Goal: Information Seeking & Learning: Learn about a topic

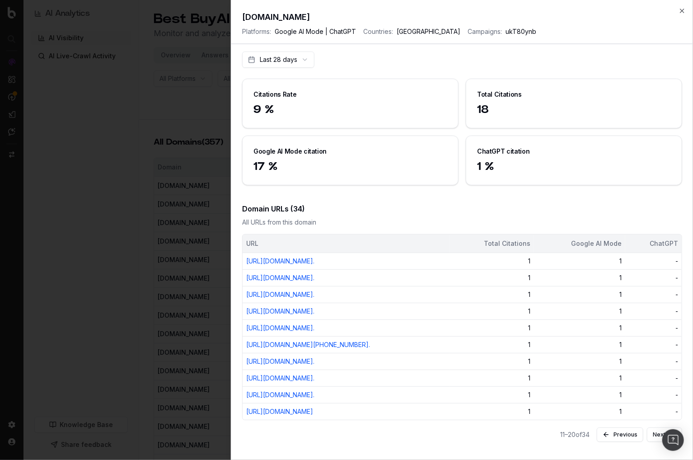
scroll to position [177, 0]
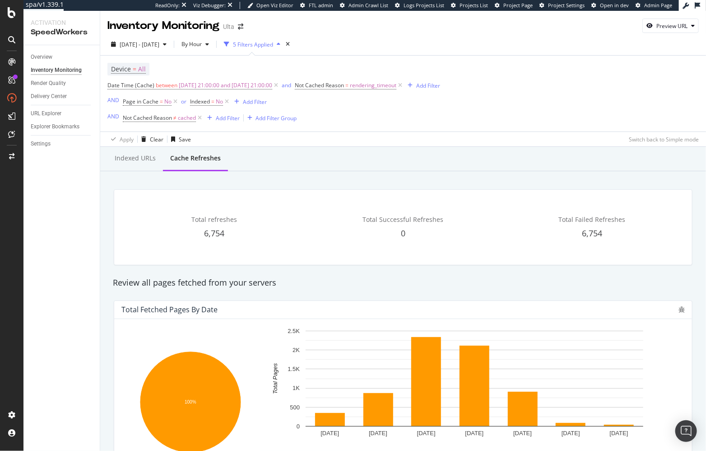
scroll to position [157, 0]
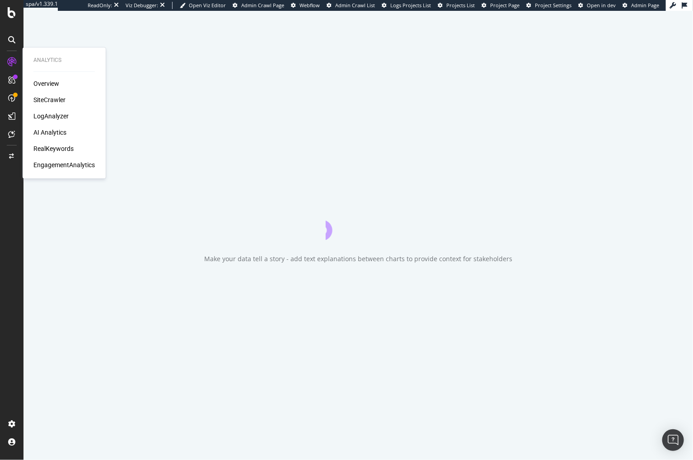
click at [62, 131] on div "AI Analytics" at bounding box center [49, 132] width 33 height 9
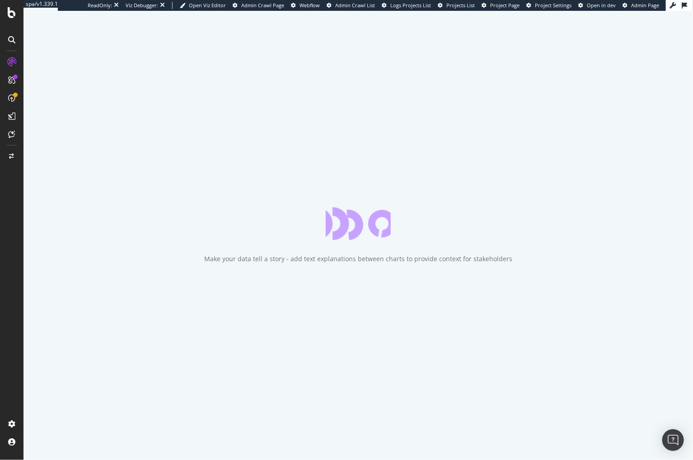
click at [676, 80] on div "Make your data tell a story - add text explanations between charts to provide c…" at bounding box center [357, 235] width 669 height 449
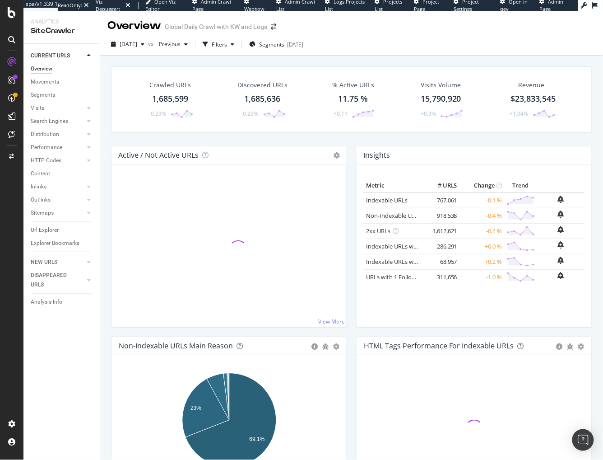
click at [434, 138] on div "Crawled URLs 1,685,599 -0.23% Discovered URLs 1,685,636 -0.23% % Active URLs 11…" at bounding box center [352, 106] width 491 height 80
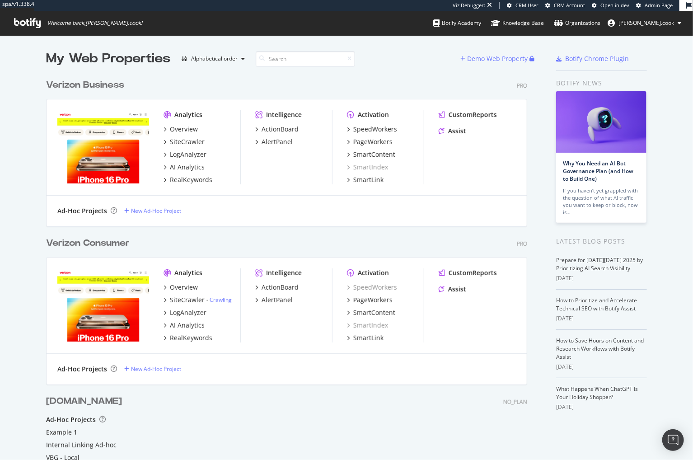
scroll to position [459, 693]
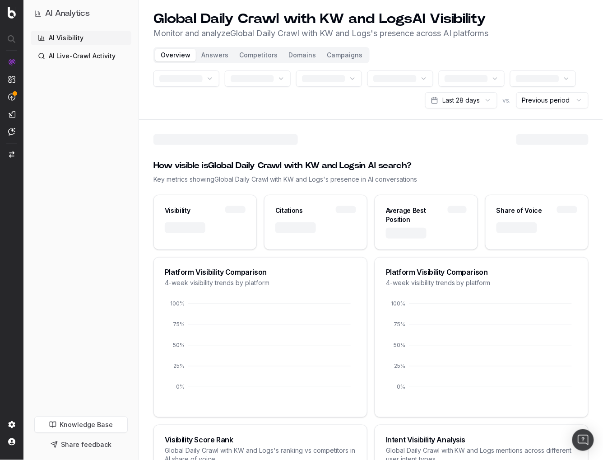
click at [101, 154] on div "AI Visibility AI Live-Crawl Activity" at bounding box center [81, 222] width 101 height 382
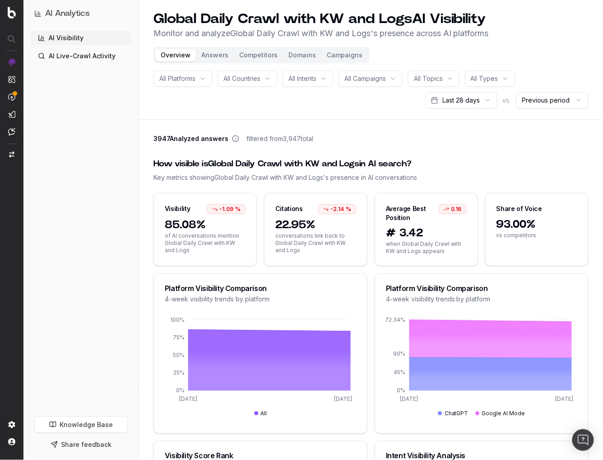
click at [548, 96] on html "AI Analytics AI Visibility AI Live-Crawl Activity Knowledge Base Share feedback…" at bounding box center [301, 230] width 603 height 460
click at [478, 104] on html "AI Analytics AI Visibility AI Live-Crawl Activity Knowledge Base Share feedback…" at bounding box center [301, 230] width 603 height 460
click at [381, 149] on html "AI Analytics AI Visibility AI Live-Crawl Activity Knowledge Base Share feedback…" at bounding box center [301, 230] width 603 height 460
click at [381, 149] on div "How visible is Global Daily Crawl with KW and Logs in AI search? Key metrics sh…" at bounding box center [371, 170] width 435 height 46
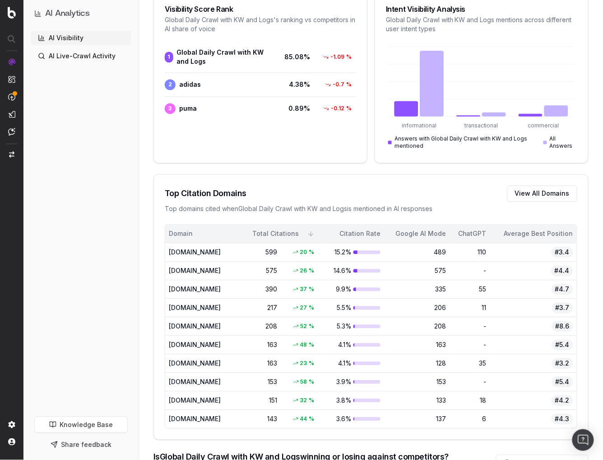
scroll to position [533, 0]
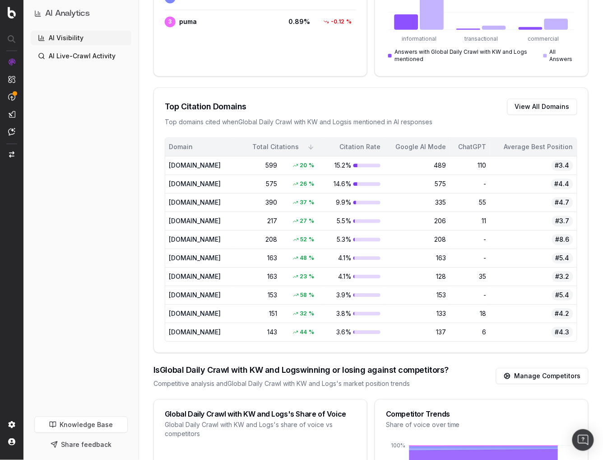
click at [229, 164] on div "www.nike.com" at bounding box center [199, 165] width 60 height 9
click at [229, 162] on div "www.nike.com" at bounding box center [199, 165] width 60 height 9
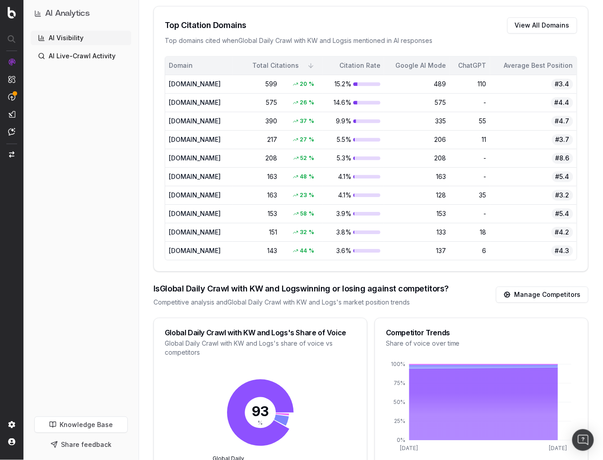
scroll to position [657, 0]
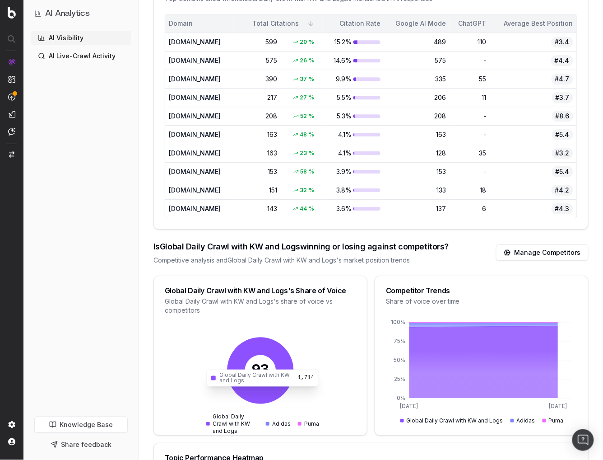
click at [272, 341] on icon at bounding box center [260, 370] width 66 height 66
click at [324, 342] on div "93 % Global Daily Crawl with KW and Logs Adidas Puma" at bounding box center [260, 381] width 145 height 110
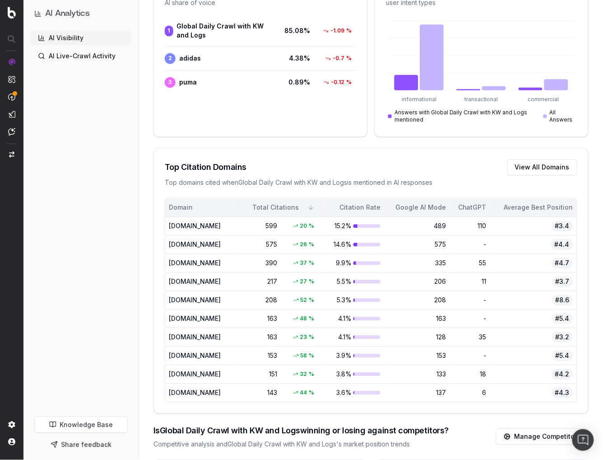
scroll to position [647, 0]
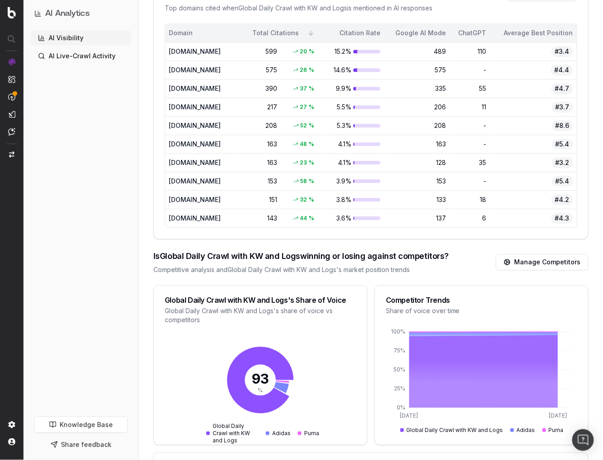
click at [514, 261] on link "Manage Competitors" at bounding box center [542, 262] width 93 height 16
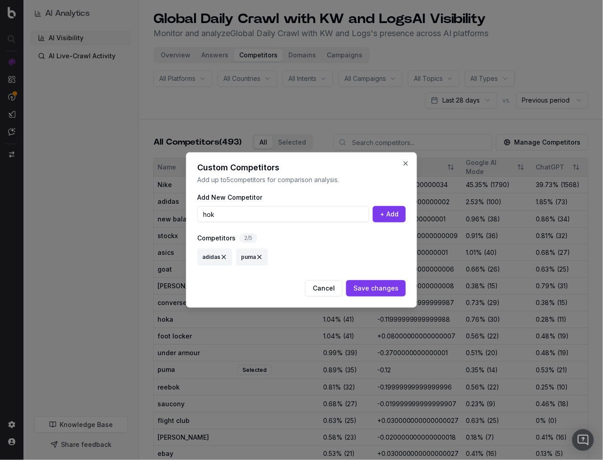
type input "hoka"
type input "new balance"
type input "on brand"
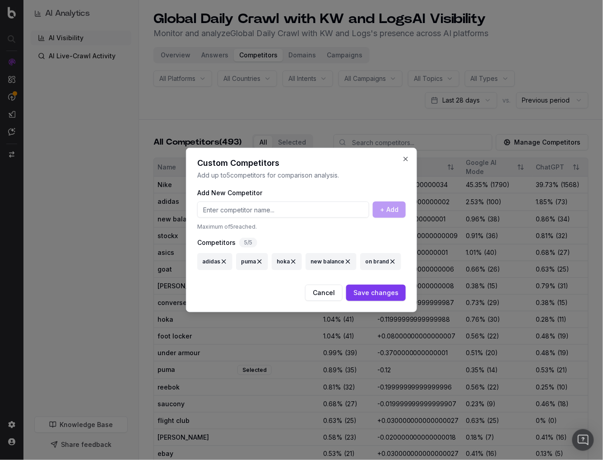
click at [359, 291] on button "Save changes" at bounding box center [376, 293] width 60 height 16
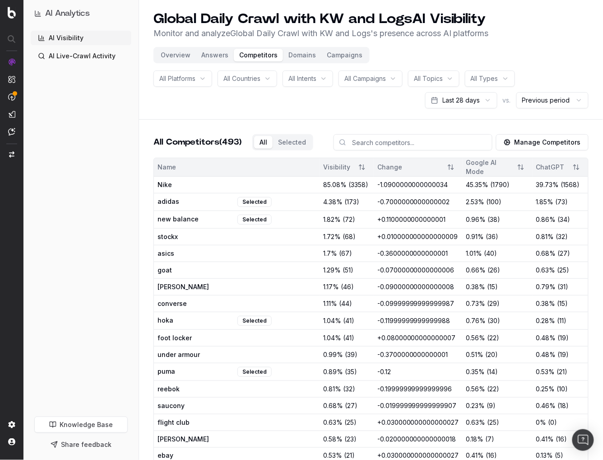
click at [153, 106] on header "Global Daily Crawl with KW and Logs AI Visibility Monitor and analyze Global Da…" at bounding box center [371, 60] width 464 height 120
click at [174, 54] on button "Overview" at bounding box center [175, 55] width 41 height 13
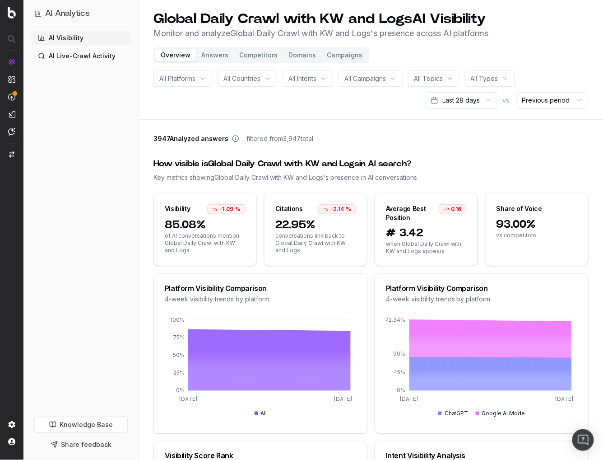
click at [210, 56] on button "Answers" at bounding box center [215, 55] width 38 height 13
click at [216, 54] on button "Answers" at bounding box center [215, 55] width 38 height 13
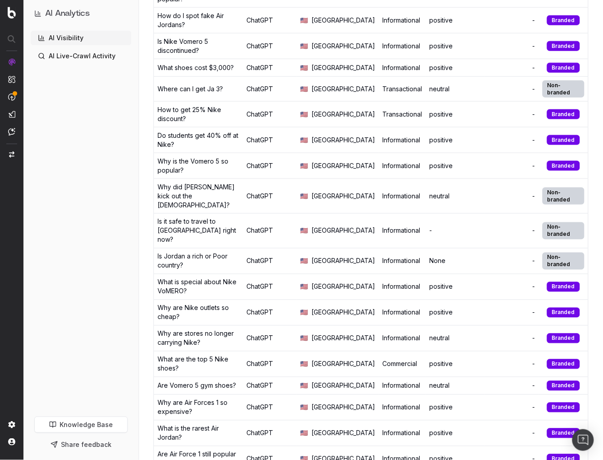
scroll to position [247, 0]
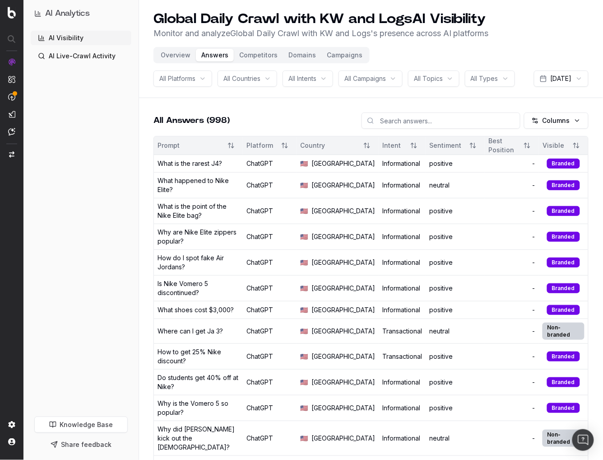
drag, startPoint x: 346, startPoint y: 111, endPoint x: 272, endPoint y: 48, distance: 96.8
click at [345, 98] on header "Global Daily Crawl with KW and Logs AI Visibility Monitor and analyze Global Da…" at bounding box center [371, 49] width 464 height 98
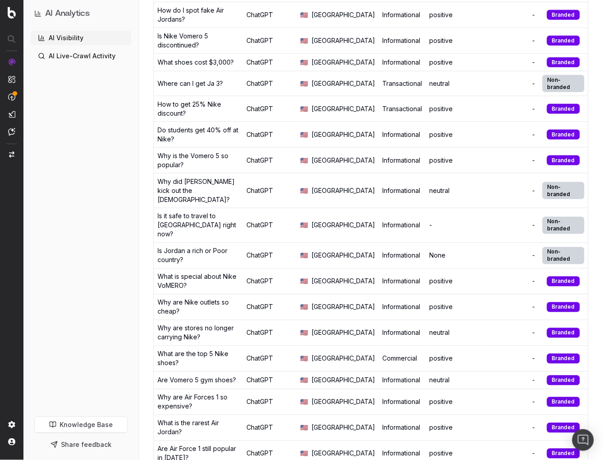
scroll to position [258, 0]
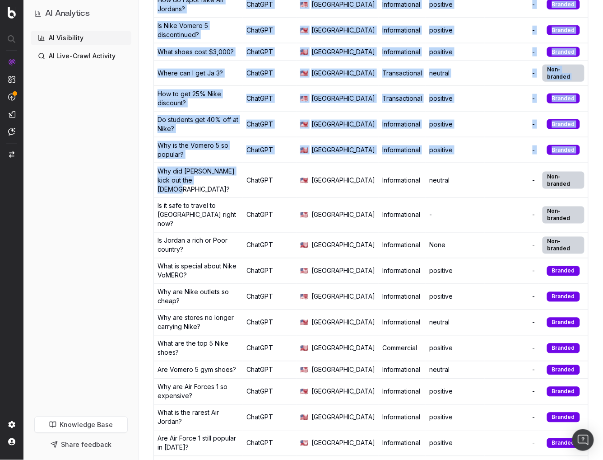
drag, startPoint x: 153, startPoint y: 208, endPoint x: 212, endPoint y: 218, distance: 59.6
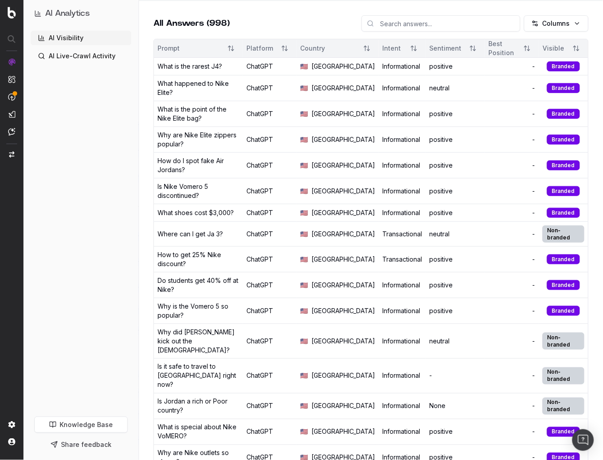
scroll to position [98, 0]
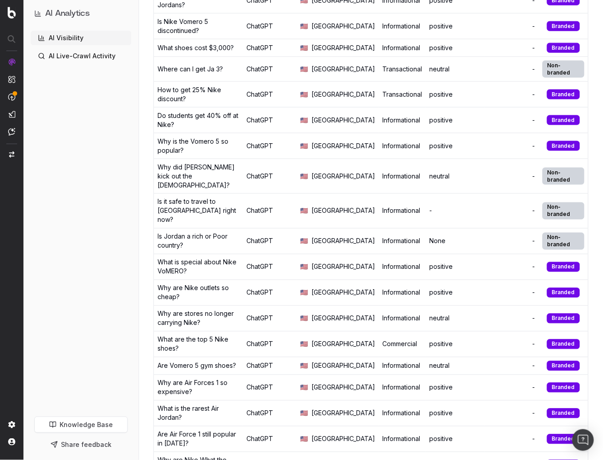
scroll to position [262, 0]
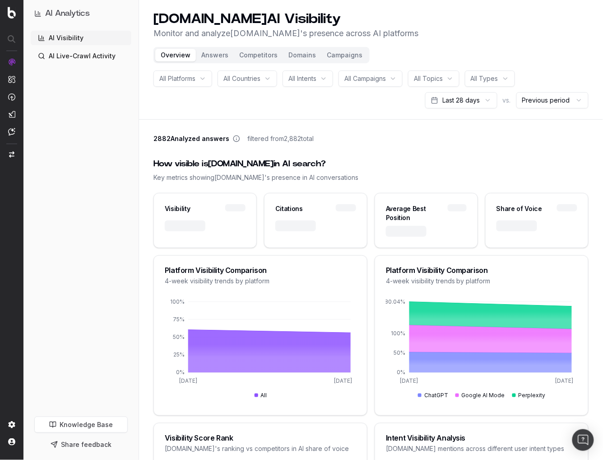
click at [147, 115] on header "Gap.com AI Visibility Monitor and analyze Gap.com 's presence across AI platfor…" at bounding box center [371, 60] width 464 height 120
click at [240, 104] on div "All Platforms All Countries All Intents All Campaigns All Topics All Types Last…" at bounding box center [371, 89] width 435 height 38
click at [223, 109] on header "Gap.com AI Visibility Monitor and analyze Gap.com 's presence across AI platfor…" at bounding box center [371, 60] width 464 height 120
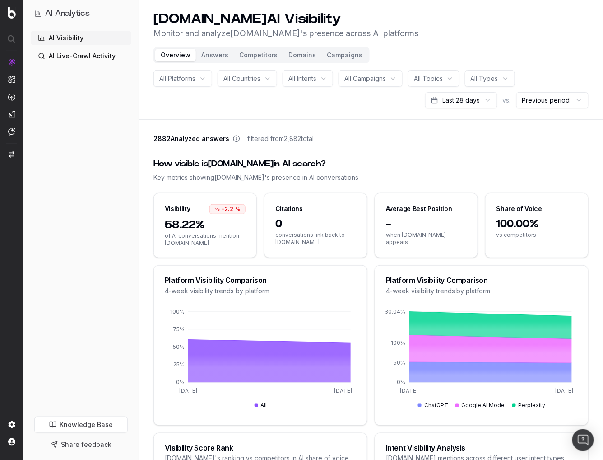
click at [339, 51] on button "Campaigns" at bounding box center [345, 55] width 47 height 13
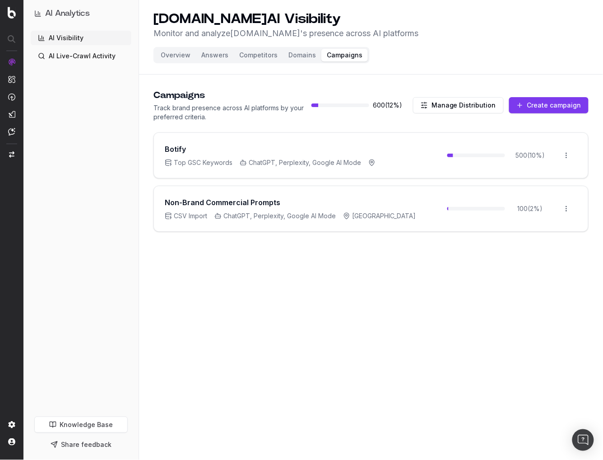
click at [219, 55] on button "Answers" at bounding box center [215, 55] width 38 height 13
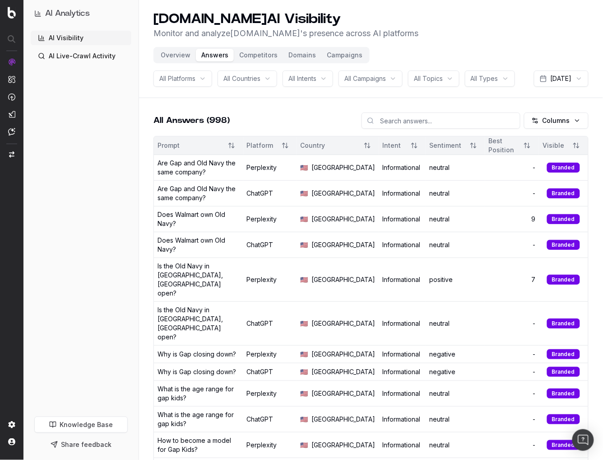
click at [384, 76] on span "All Campaigns" at bounding box center [366, 78] width 42 height 9
click at [385, 82] on span "All Campaigns" at bounding box center [366, 78] width 42 height 9
click at [225, 367] on div "Why is Gap closing down?" at bounding box center [197, 371] width 79 height 9
click at [343, 55] on button "Campaigns" at bounding box center [345, 55] width 47 height 13
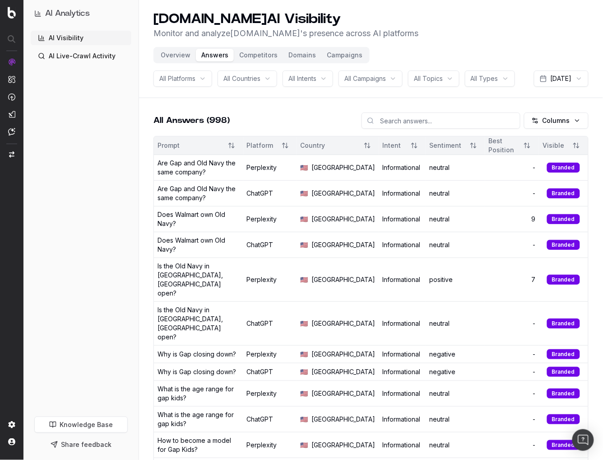
click at [309, 98] on header "Gap.com AI Visibility Monitor and analyze Gap.com 's presence across AI platfor…" at bounding box center [371, 49] width 464 height 98
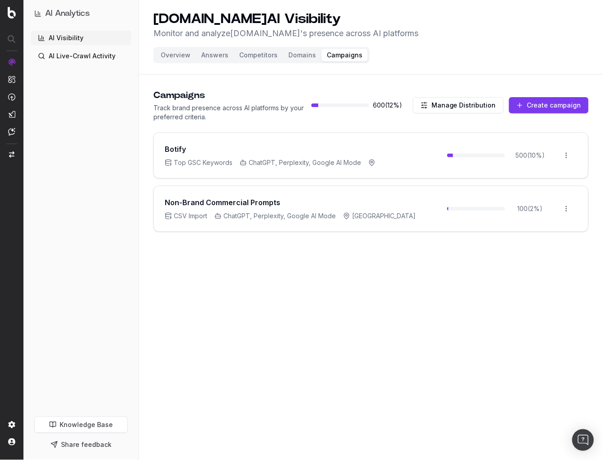
click at [569, 210] on html "AI Analytics AI Visibility AI Live-Crawl Activity Knowledge Base Share feedback…" at bounding box center [301, 230] width 603 height 460
click at [536, 224] on div "Edit campaign" at bounding box center [542, 227] width 69 height 14
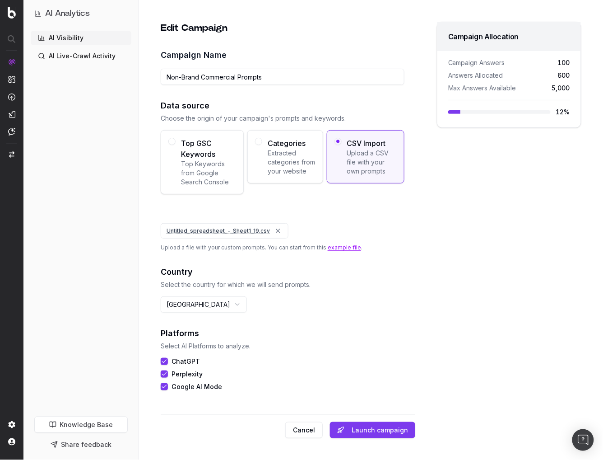
drag, startPoint x: 139, startPoint y: 256, endPoint x: 198, endPoint y: 241, distance: 61.1
click at [140, 256] on div "Edit Campaign Campaign Name Non-Brand Commercial Prompts Data source Choose the…" at bounding box center [371, 230] width 464 height 460
click at [136, 243] on div "AI Analytics AI Visibility AI Live-Crawl Activity Knowledge Base Share feedback" at bounding box center [80, 230] width 115 height 460
click at [156, 232] on div "Edit Campaign Campaign Name Non-Brand Commercial Prompts Data source Choose the…" at bounding box center [371, 230] width 464 height 460
click at [144, 224] on div "Edit Campaign Campaign Name Non-Brand Commercial Prompts Data source Choose the…" at bounding box center [371, 230] width 464 height 460
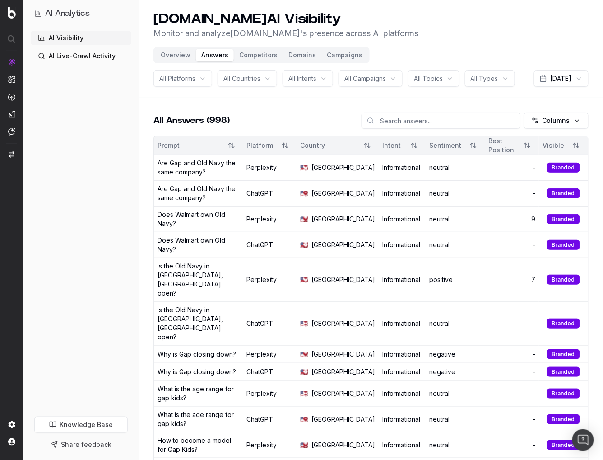
drag, startPoint x: 101, startPoint y: 110, endPoint x: 89, endPoint y: 73, distance: 39.1
click at [101, 110] on div "AI Visibility AI Live-Crawl Activity" at bounding box center [81, 222] width 101 height 382
click at [251, 87] on div "All Platforms All Countries All Intents All Campaigns All Topics All Types Oct …" at bounding box center [371, 78] width 435 height 16
click at [406, 36] on div "Gap.com AI Visibility Monitor and analyze Gap.com 's presence across AI platfor…" at bounding box center [371, 25] width 435 height 29
click at [193, 87] on div "All Platforms All Countries All Intents All Campaigns All Topics All Types Oct …" at bounding box center [371, 78] width 435 height 16
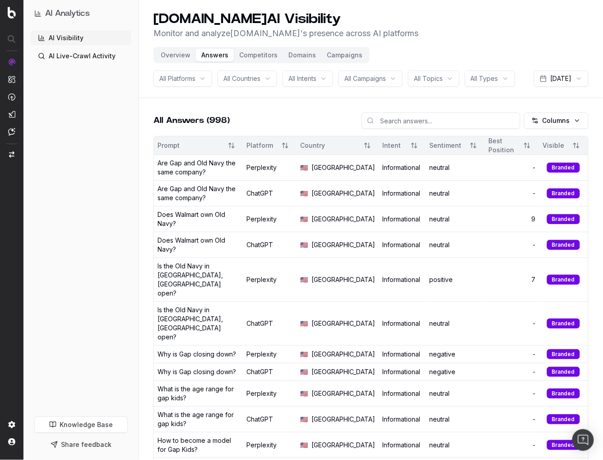
drag, startPoint x: 149, startPoint y: 148, endPoint x: 16, endPoint y: 172, distance: 135.5
click at [344, 58] on button "Campaigns" at bounding box center [345, 55] width 47 height 13
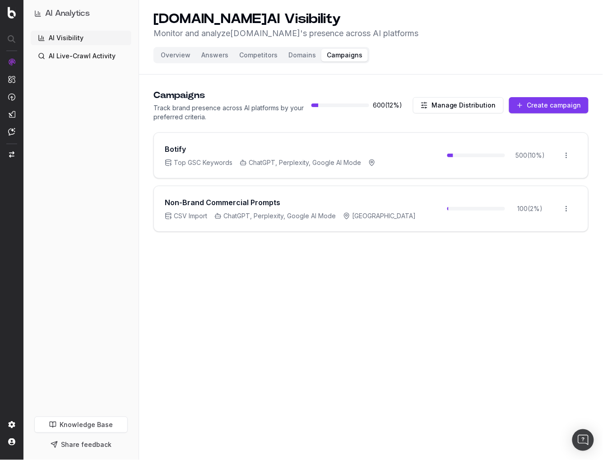
click at [309, 295] on div "Gap.com AI Visibility Monitor and analyze Gap.com 's presence across AI platfor…" at bounding box center [371, 230] width 464 height 460
click at [424, 386] on div "Gap.com AI Visibility Monitor and analyze Gap.com 's presence across AI platfor…" at bounding box center [371, 230] width 464 height 460
click at [106, 283] on div "AI Visibility AI Live-Crawl Activity" at bounding box center [81, 222] width 101 height 382
click at [568, 209] on html "AI Analytics AI Visibility AI Live-Crawl Activity Knowledge Base Share feedback…" at bounding box center [301, 230] width 603 height 460
click at [548, 223] on div "Edit campaign" at bounding box center [542, 227] width 69 height 14
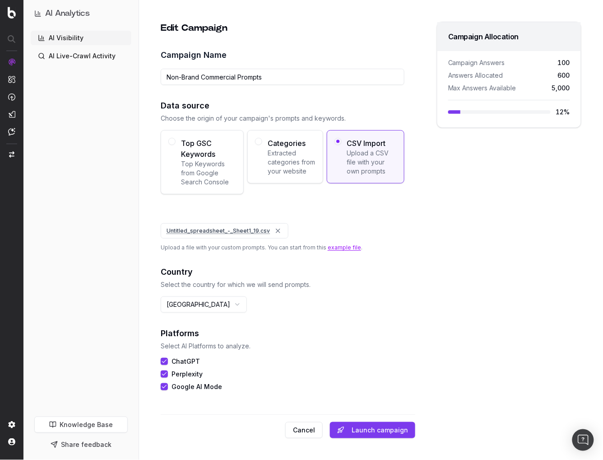
drag, startPoint x: 376, startPoint y: 51, endPoint x: 589, endPoint y: 59, distance: 213.4
click at [380, 50] on label "Campaign Name" at bounding box center [283, 55] width 244 height 13
click at [380, 69] on input "Non-Brand Commercial Prompts" at bounding box center [283, 77] width 244 height 16
drag, startPoint x: 296, startPoint y: 14, endPoint x: 268, endPoint y: 5, distance: 28.9
click at [294, 14] on div "Edit Campaign Campaign Name Non-Brand Commercial Prompts Data source Choose the…" at bounding box center [371, 230] width 464 height 460
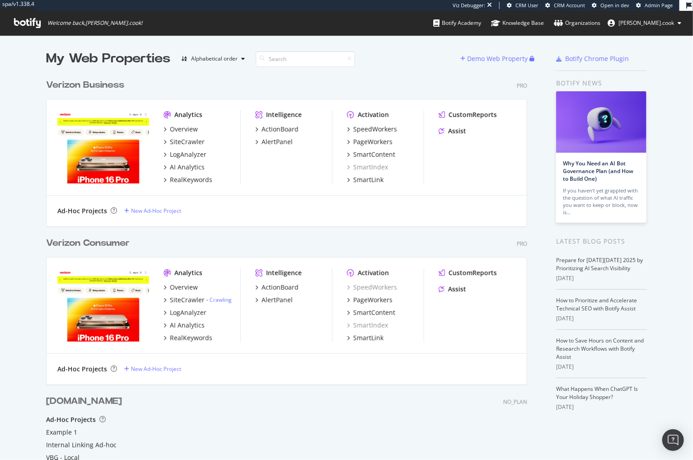
scroll to position [459, 693]
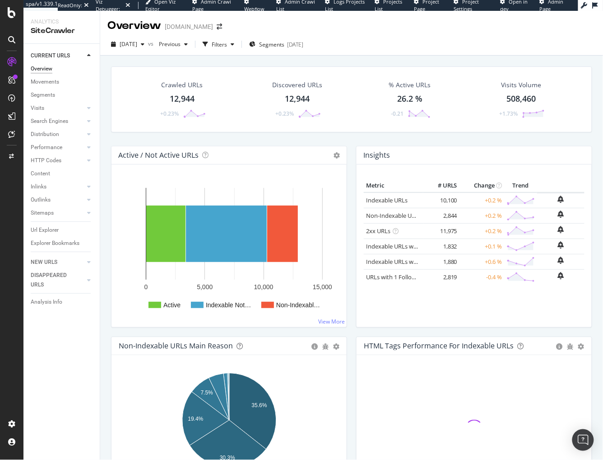
click at [205, 140] on div "Crawled URLs 12,944 +0.23% Discovered URLs 12,944 +0.23% % Active URLs 26.2 % -…" at bounding box center [352, 106] width 491 height 80
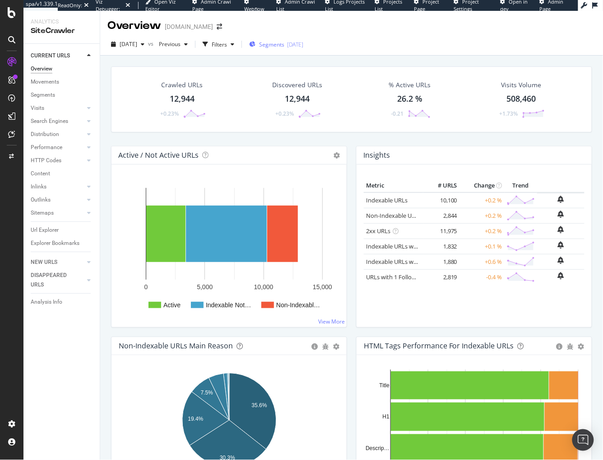
click at [285, 43] on span "Segments" at bounding box center [271, 45] width 25 height 8
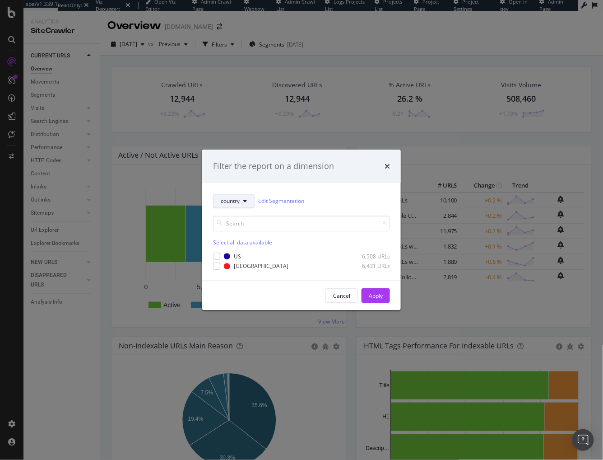
click at [234, 203] on span "country" at bounding box center [230, 201] width 19 height 8
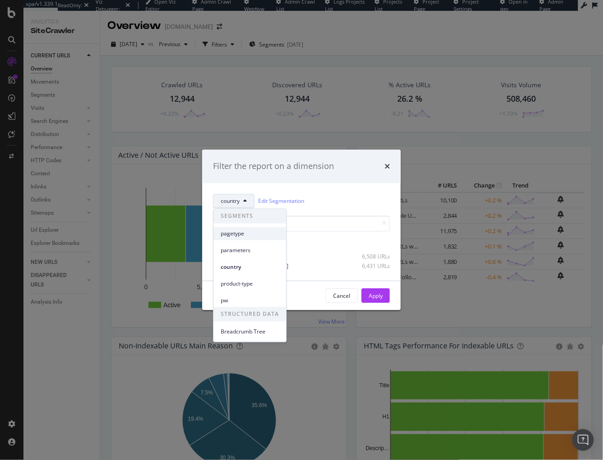
click at [232, 234] on span "pagetype" at bounding box center [250, 233] width 58 height 8
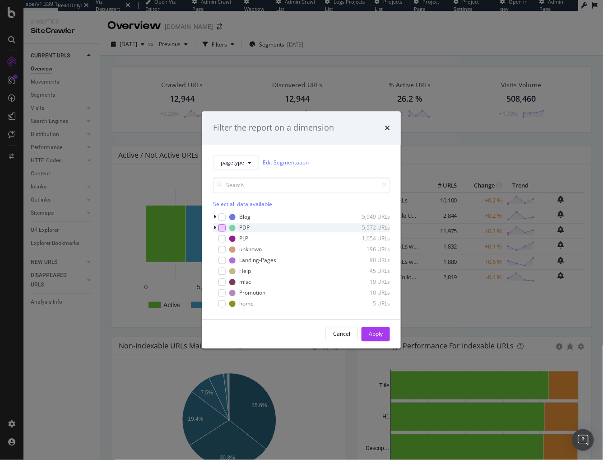
click at [224, 229] on div "modal" at bounding box center [222, 227] width 7 height 7
drag, startPoint x: 372, startPoint y: 331, endPoint x: 206, endPoint y: 218, distance: 200.3
click at [372, 331] on div "Apply" at bounding box center [376, 334] width 14 height 8
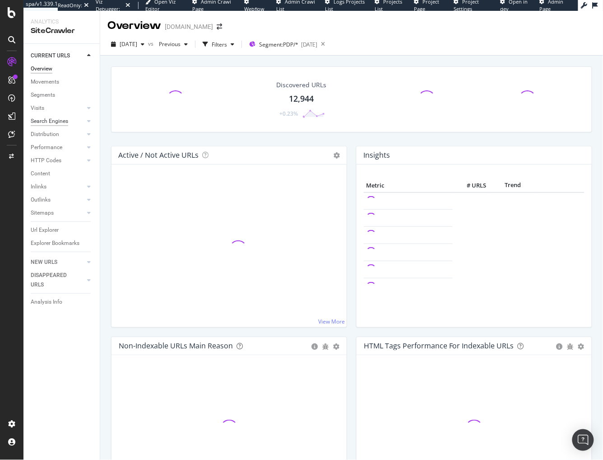
click at [47, 124] on div "Search Engines" at bounding box center [49, 121] width 37 height 9
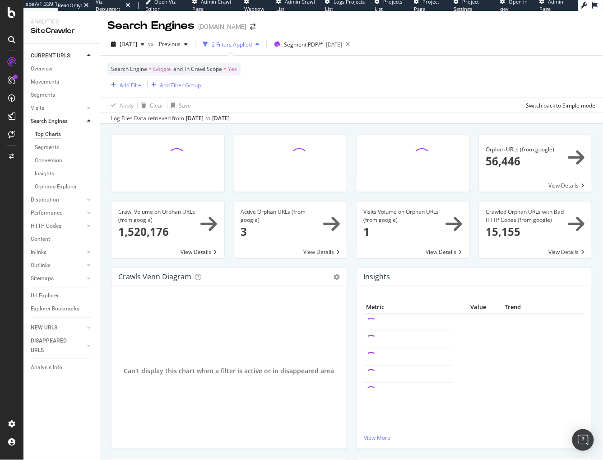
click at [104, 172] on div "Orphan URLs (from google) × Close Chart search-engines-google-main-metric-orpha…" at bounding box center [351, 348] width 503 height 449
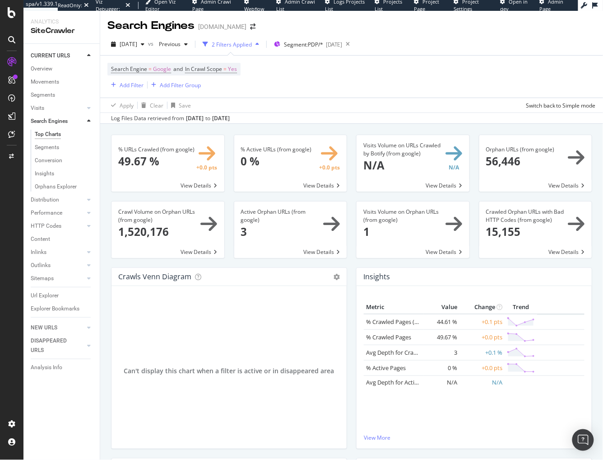
drag, startPoint x: 248, startPoint y: 127, endPoint x: 295, endPoint y: 76, distance: 70.0
click at [248, 126] on div "% URLs Crawled (from google) × Close Chart search-engines-google-main-metric-cr…" at bounding box center [351, 348] width 503 height 449
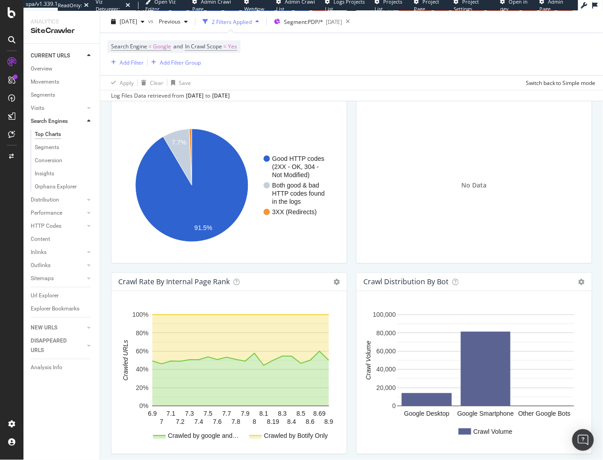
scroll to position [980, 0]
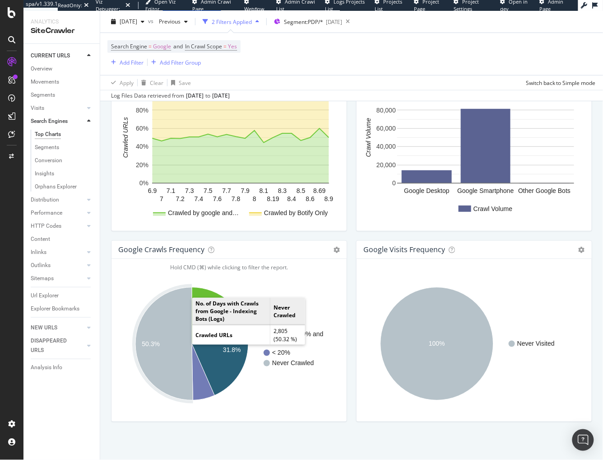
click at [170, 330] on icon "A chart." at bounding box center [165, 343] width 58 height 113
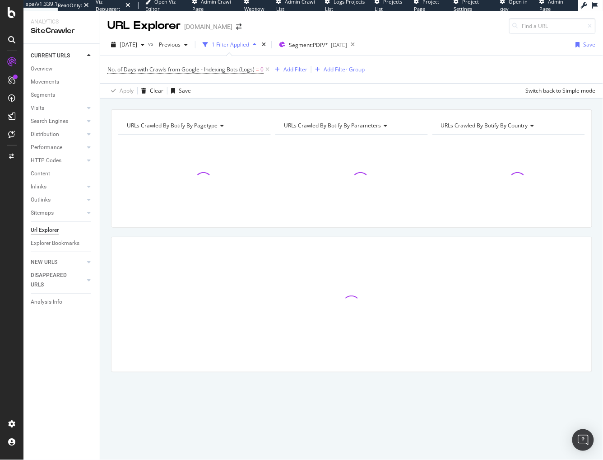
click at [196, 125] on span "URLs Crawled By Botify By pagetype" at bounding box center [172, 126] width 91 height 8
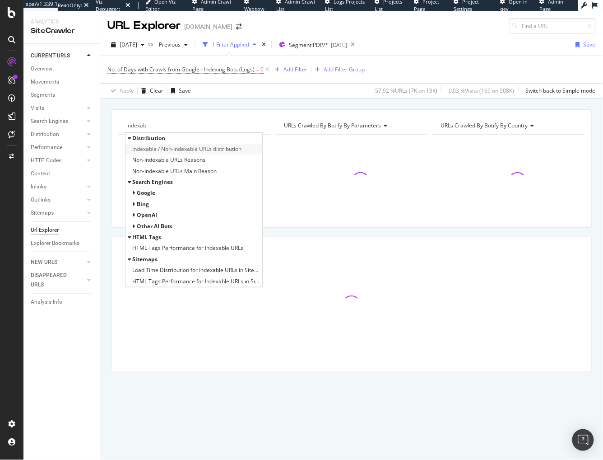
type input "indexab"
drag, startPoint x: 212, startPoint y: 145, endPoint x: 230, endPoint y: 106, distance: 42.4
click at [212, 145] on span "Indexable / Non-Indexable URLs distribution" at bounding box center [186, 149] width 109 height 9
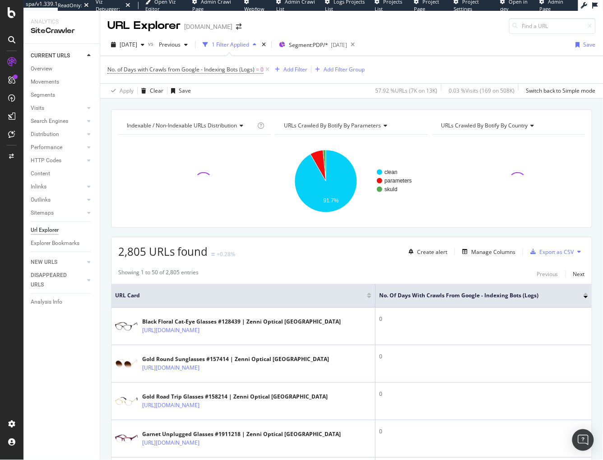
click at [227, 104] on div "Indexable / Non-Indexable URLs distribution Chart (by Value) Table Expand Expor…" at bounding box center [351, 109] width 503 height 22
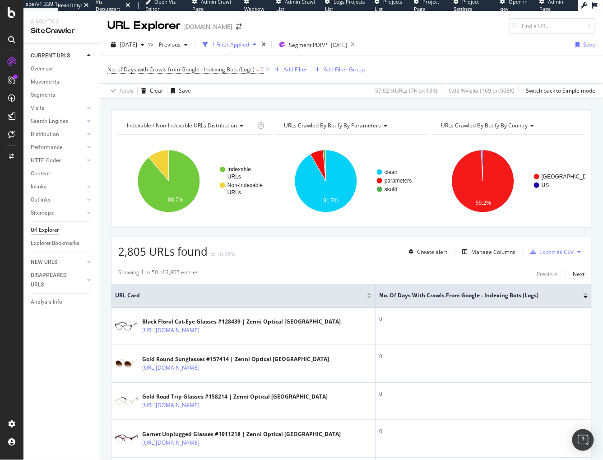
click at [223, 100] on div "Indexable / Non-Indexable URLs distribution Chart (by Value) Table Expand Expor…" at bounding box center [351, 109] width 503 height 22
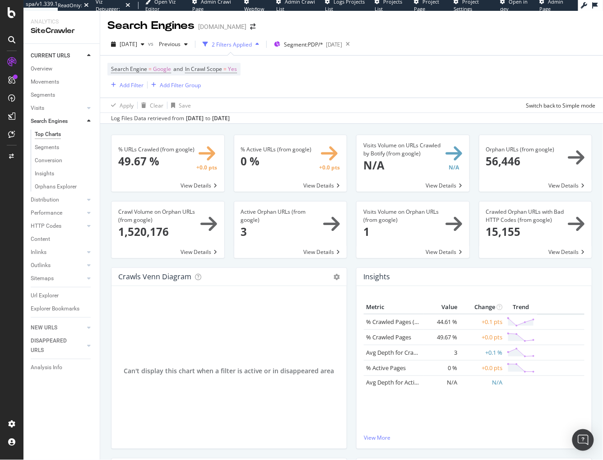
drag, startPoint x: 105, startPoint y: 246, endPoint x: 9, endPoint y: 251, distance: 95.4
click at [103, 246] on div "% URLs Crawled (from google) × Close Chart search-engines-google-main-metric-cr…" at bounding box center [351, 348] width 503 height 449
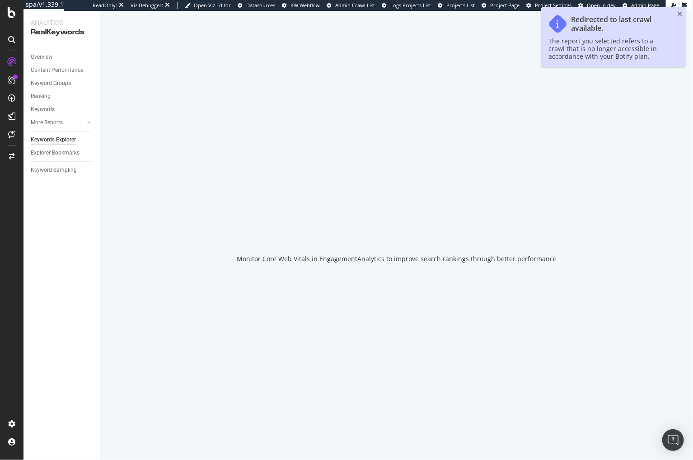
click at [81, 206] on div "Overview Content Performance Keyword Groups Ranking Keywords More Reports Count…" at bounding box center [61, 252] width 76 height 415
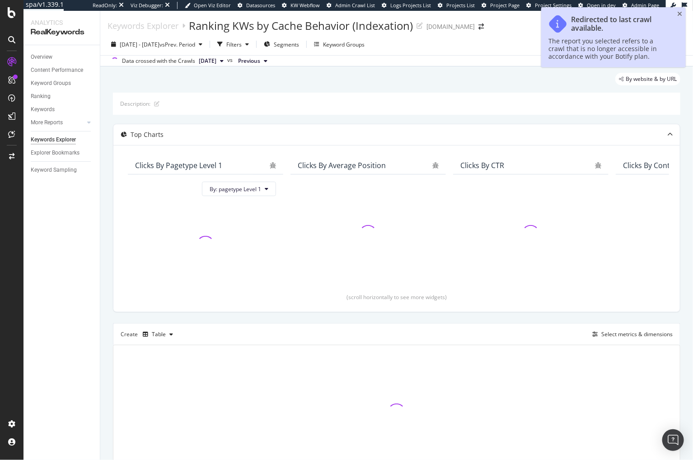
click at [106, 204] on div "By website & by URL Description: Top Charts Clicks By pagetype Level 1 By: page…" at bounding box center [396, 288] width 593 height 445
click at [105, 103] on div "By website & by URL Description: Top Charts Clicks By pagetype Level 1 By: page…" at bounding box center [396, 288] width 593 height 445
click at [121, 78] on div "By website & by URL" at bounding box center [396, 83] width 567 height 20
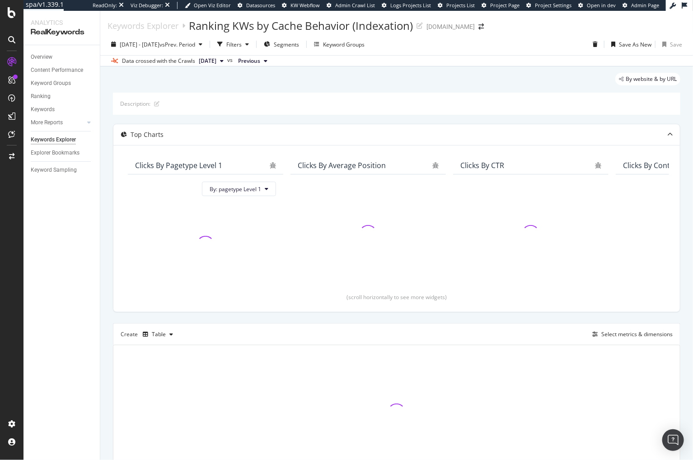
click at [100, 223] on div "By website & by URL Description: Top Charts Clicks By pagetype Level 1 By: page…" at bounding box center [396, 288] width 593 height 445
drag, startPoint x: 139, startPoint y: 87, endPoint x: 108, endPoint y: 86, distance: 31.2
click at [139, 87] on div "By website & by URL" at bounding box center [396, 83] width 567 height 20
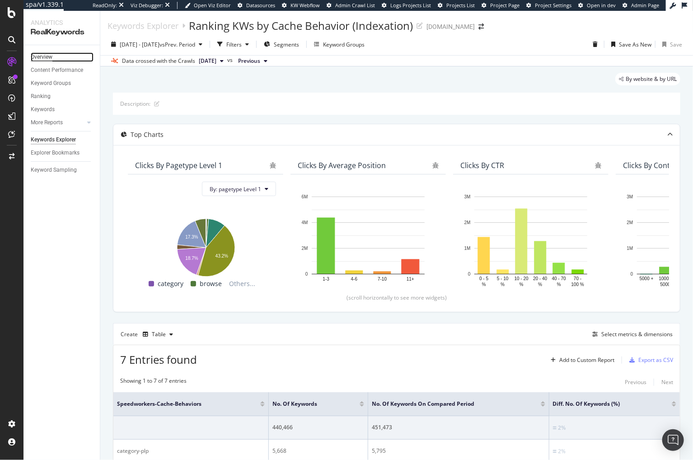
click at [42, 58] on div "Overview" at bounding box center [42, 56] width 22 height 9
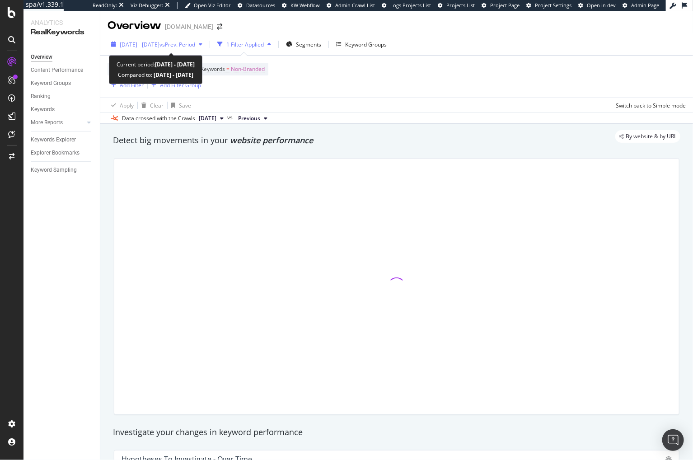
click at [148, 46] on span "2025 Apr. 19th - May. 16th" at bounding box center [140, 45] width 40 height 8
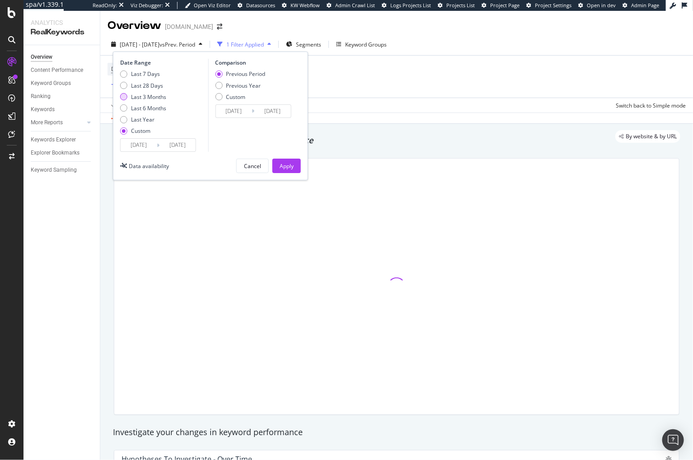
click at [148, 94] on div "Last 3 Months" at bounding box center [148, 97] width 35 height 8
type input "2025/07/05"
type input "2025/10/04"
type input "2025/04/04"
type input "2025/07/04"
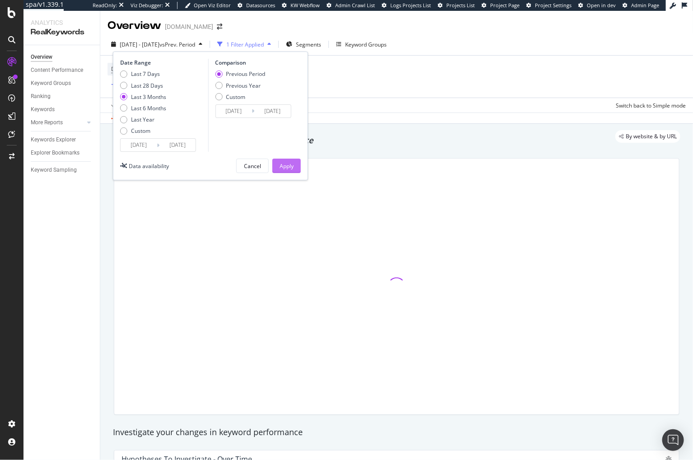
click at [289, 162] on div "Apply" at bounding box center [287, 166] width 14 height 8
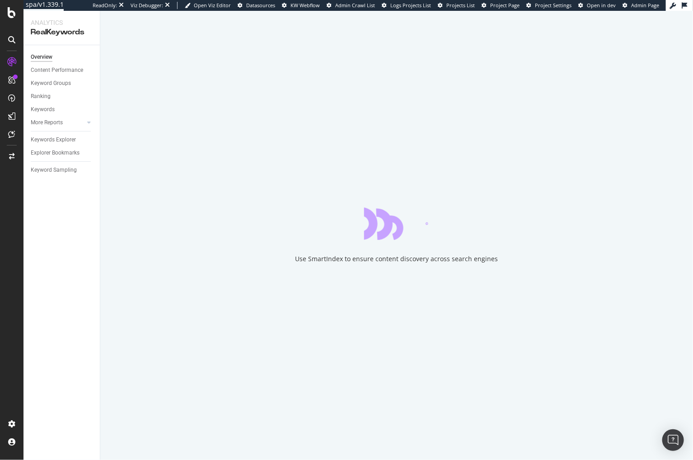
click at [105, 183] on div "Use SmartIndex to ensure content discovery across search engines" at bounding box center [396, 235] width 593 height 449
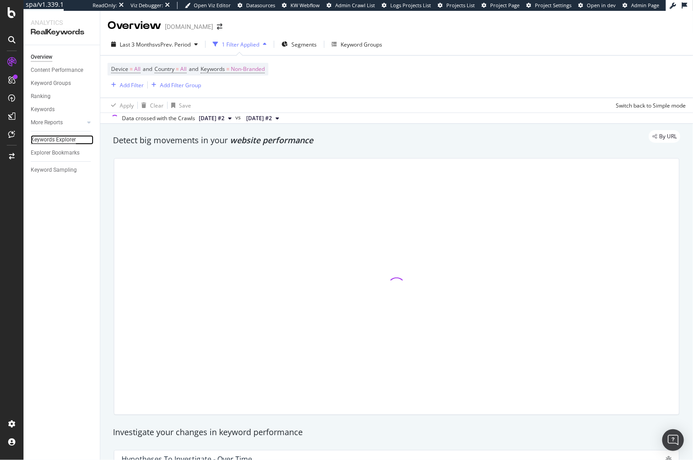
click at [58, 141] on div "Keywords Explorer" at bounding box center [53, 139] width 45 height 9
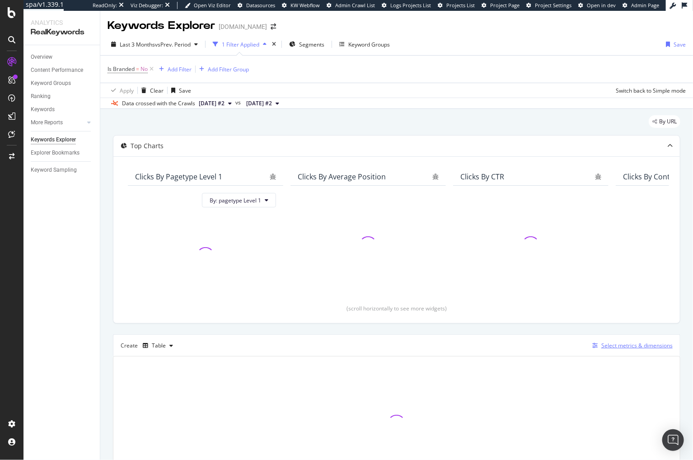
click at [629, 347] on div "Select metrics & dimensions" at bounding box center [636, 345] width 71 height 8
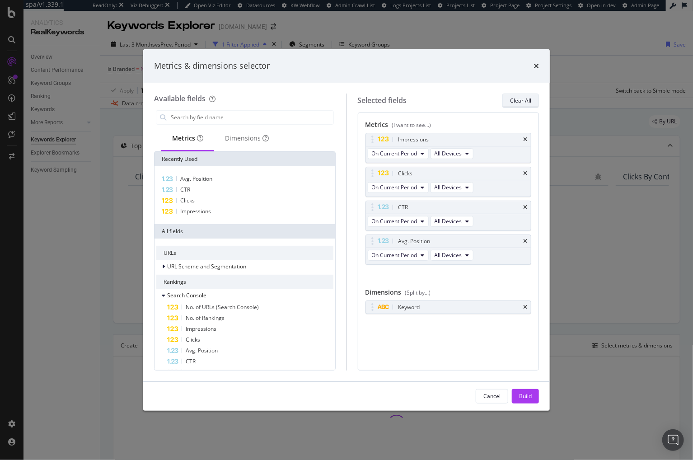
drag, startPoint x: 513, startPoint y: 98, endPoint x: 319, endPoint y: 107, distance: 193.5
click at [513, 98] on div "Clear All" at bounding box center [520, 101] width 21 height 8
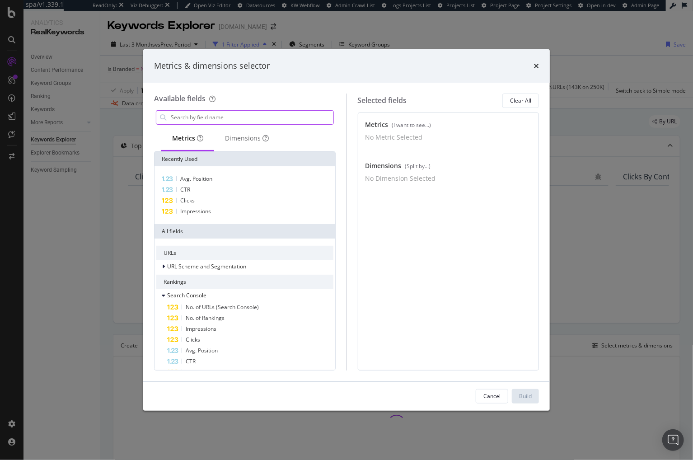
click at [224, 118] on input "modal" at bounding box center [252, 118] width 164 height 14
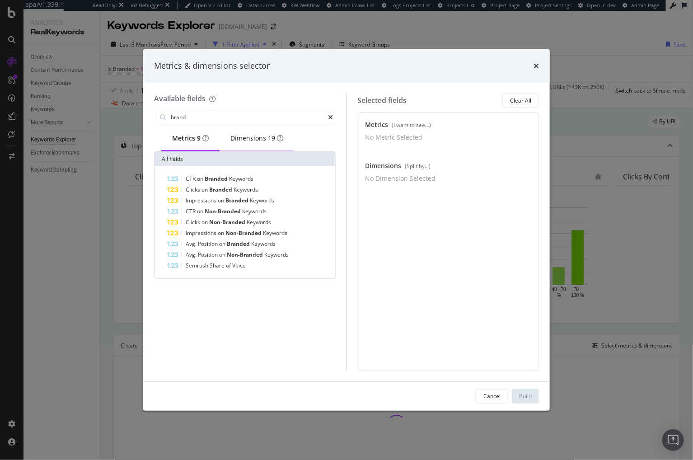
click at [245, 149] on div "Dimensions 19" at bounding box center [257, 138] width 75 height 25
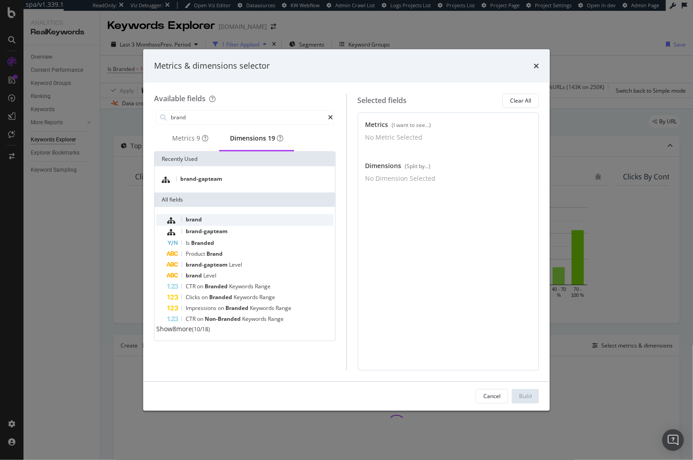
click at [212, 220] on div "brand" at bounding box center [250, 220] width 166 height 12
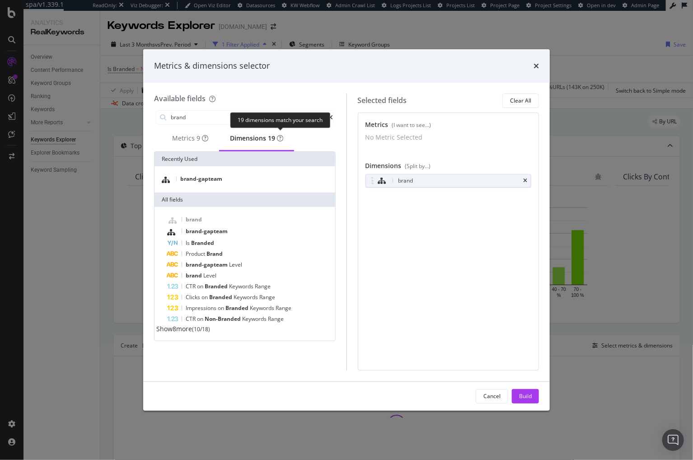
click at [262, 119] on div "19 dimensions match your search" at bounding box center [280, 120] width 100 height 16
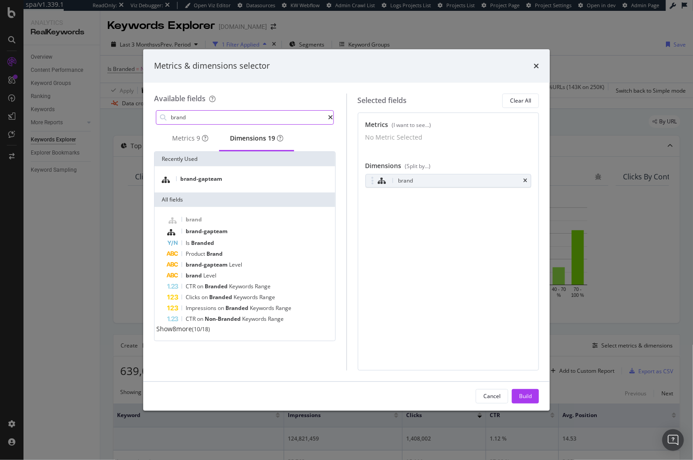
click at [212, 117] on input "brand" at bounding box center [249, 118] width 159 height 14
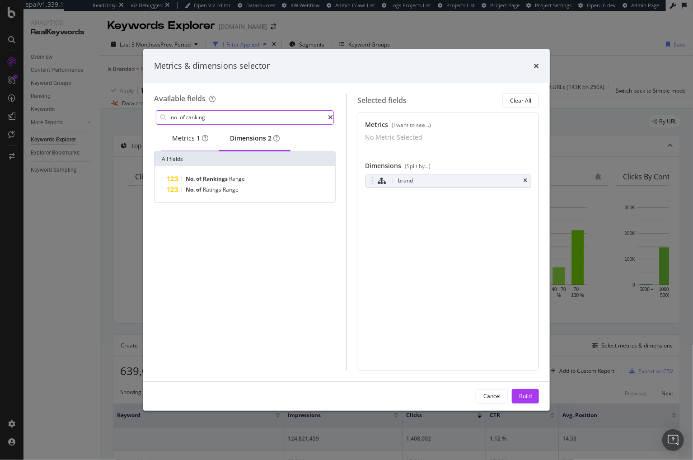
type input "no. of ranking"
click at [169, 142] on div "Metrics 1" at bounding box center [190, 138] width 58 height 25
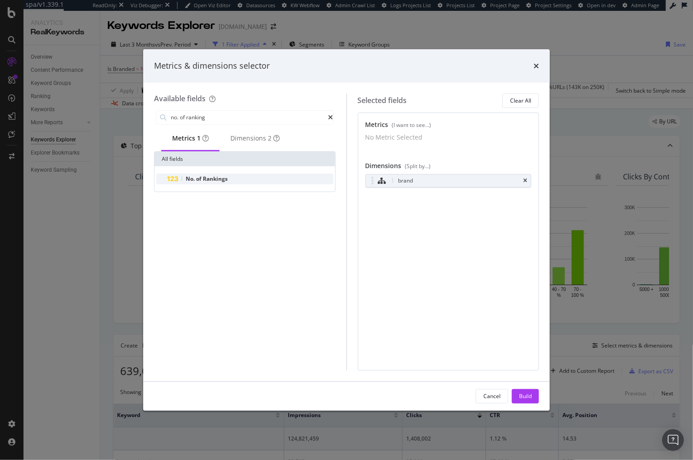
click at [225, 181] on span "Rankings" at bounding box center [215, 179] width 25 height 8
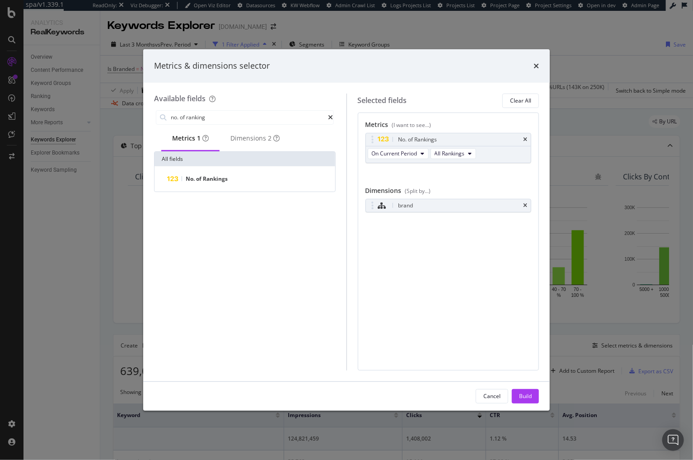
click at [445, 281] on div "Metrics (I want to see...) No. of Rankings On Current Period All Rankings You c…" at bounding box center [449, 241] width 182 height 258
click at [464, 157] on button "All Rankings" at bounding box center [453, 153] width 46 height 11
click at [415, 174] on div "No. of Rankings On Current Period All Rankings You can use this field as a metr…" at bounding box center [448, 158] width 166 height 50
click at [411, 150] on span "On Current Period" at bounding box center [395, 154] width 46 height 8
click at [454, 110] on div "Selected fields Clear All Metrics (I want to see...) No. of Rankings On Current…" at bounding box center [442, 232] width 193 height 277
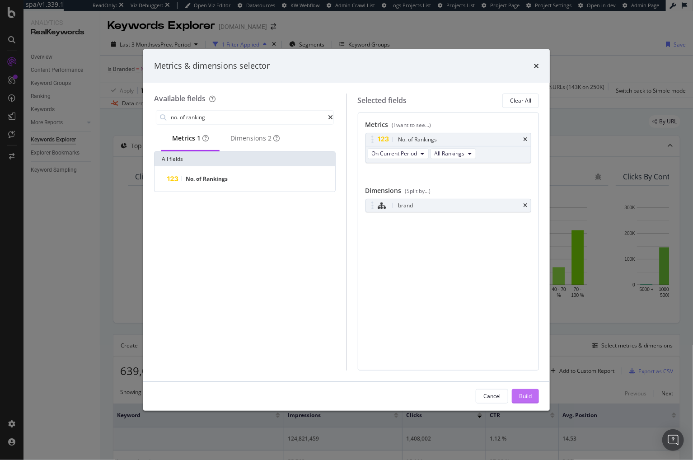
click at [529, 396] on div "Build" at bounding box center [525, 396] width 13 height 8
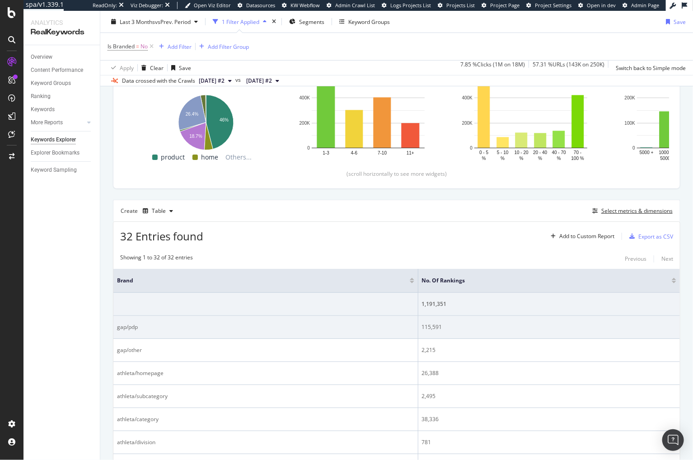
scroll to position [134, 0]
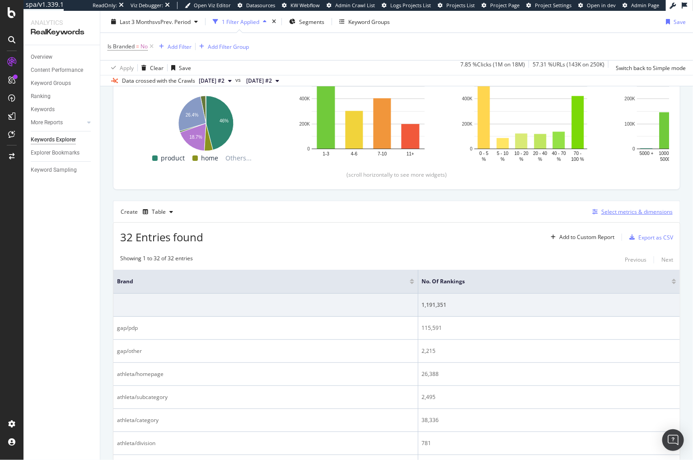
click at [642, 212] on div "Select metrics & dimensions" at bounding box center [636, 212] width 71 height 8
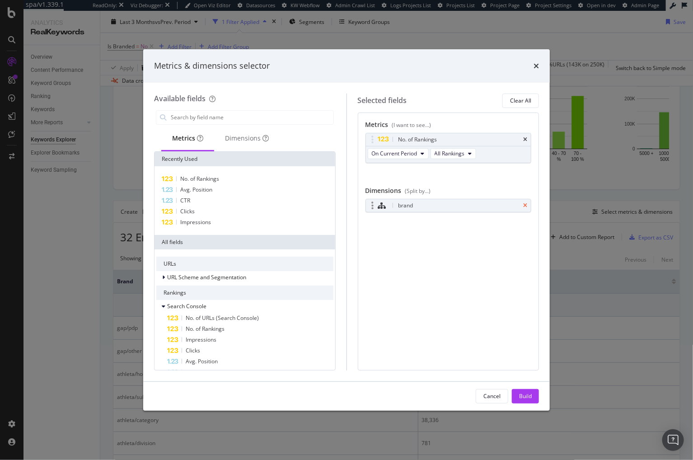
click at [525, 205] on icon "times" at bounding box center [525, 205] width 4 height 5
click at [220, 121] on input "modal" at bounding box center [252, 118] width 164 height 14
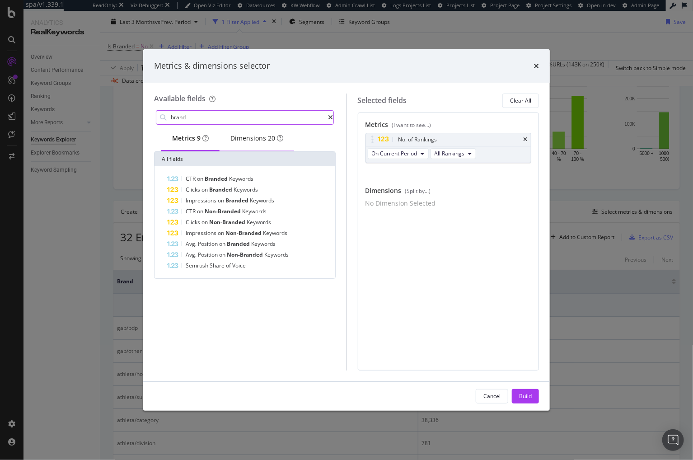
type input "brand"
drag, startPoint x: 267, startPoint y: 145, endPoint x: 261, endPoint y: 149, distance: 7.3
click at [267, 143] on div "Dimensions 20" at bounding box center [256, 138] width 53 height 9
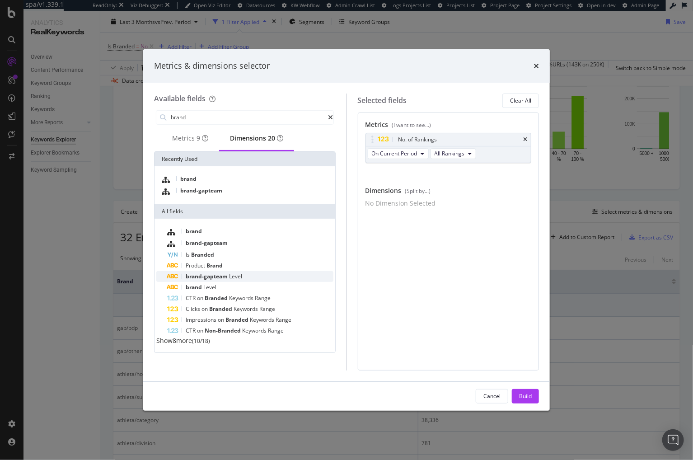
click at [237, 280] on div "brand-gapteam Level" at bounding box center [214, 276] width 56 height 7
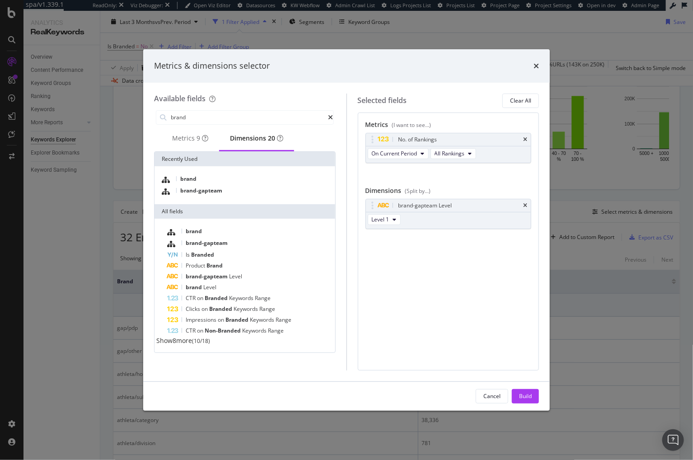
drag, startPoint x: 528, startPoint y: 397, endPoint x: 370, endPoint y: 256, distance: 211.4
click at [528, 397] on div "Build" at bounding box center [525, 396] width 13 height 8
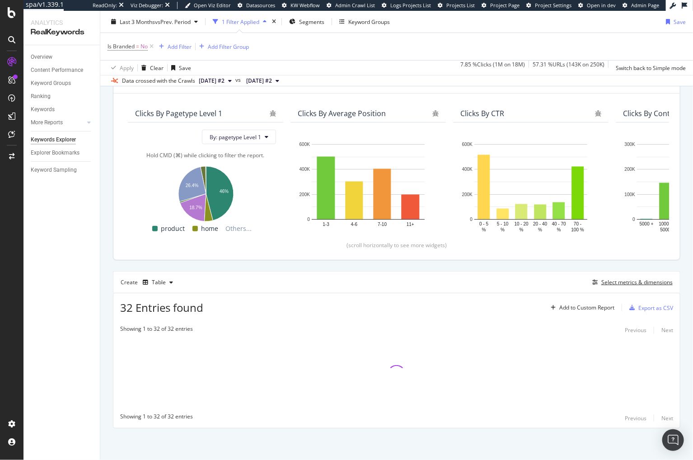
scroll to position [62, 0]
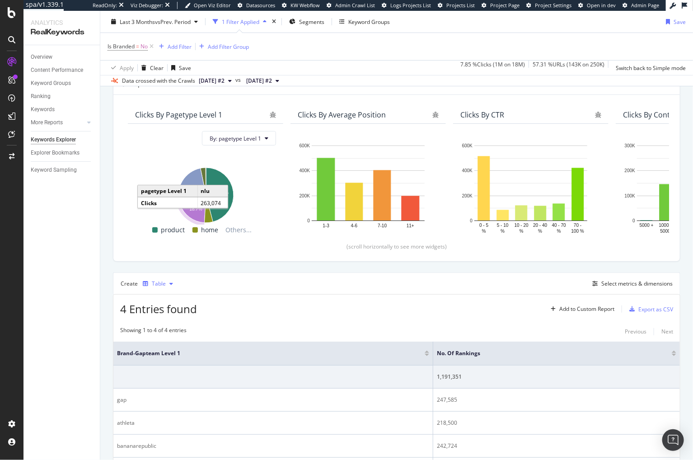
drag, startPoint x: 156, startPoint y: 281, endPoint x: 157, endPoint y: 286, distance: 5.5
click at [156, 281] on div "Table" at bounding box center [159, 283] width 14 height 5
drag, startPoint x: 167, startPoint y: 315, endPoint x: 97, endPoint y: 282, distance: 77.2
click at [167, 315] on div "Trend" at bounding box center [168, 312] width 15 height 8
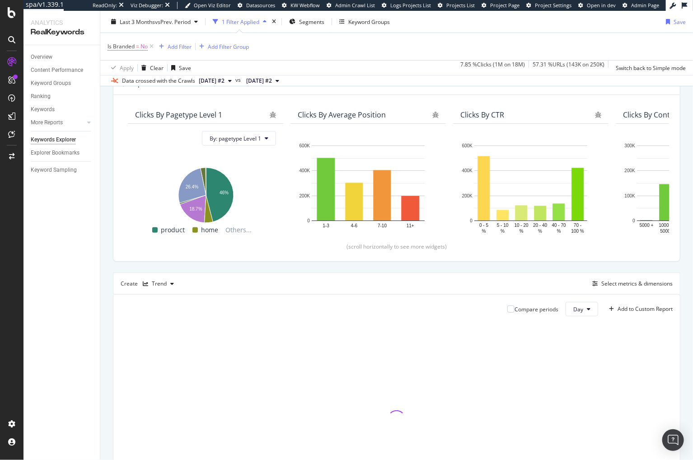
click at [108, 276] on div "By URL Top Charts Clicks By pagetype Level 1 By: pagetype Level 1 Hold CMD (⌘) …" at bounding box center [396, 300] width 593 height 507
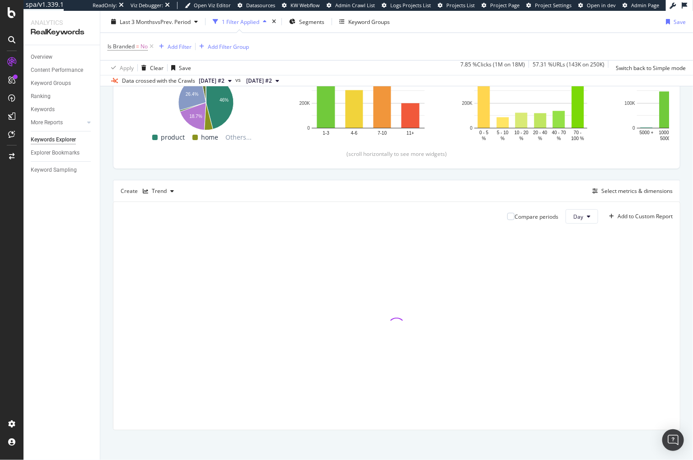
click at [109, 263] on div "By URL Top Charts Clicks By pagetype Level 1 By: pagetype Level 1 Hold CMD (⌘) …" at bounding box center [396, 207] width 593 height 507
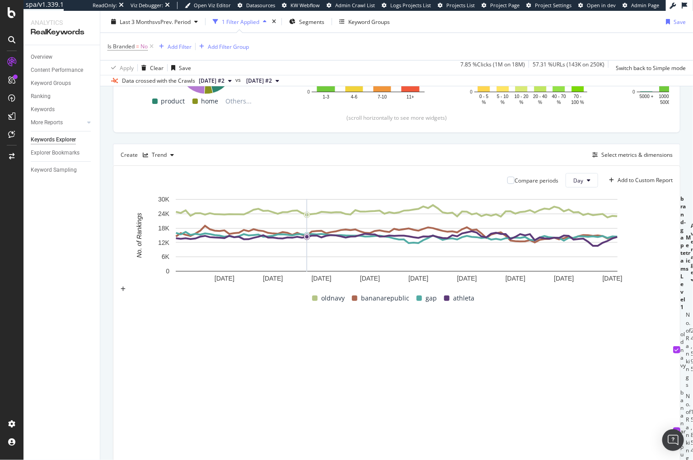
scroll to position [178, 0]
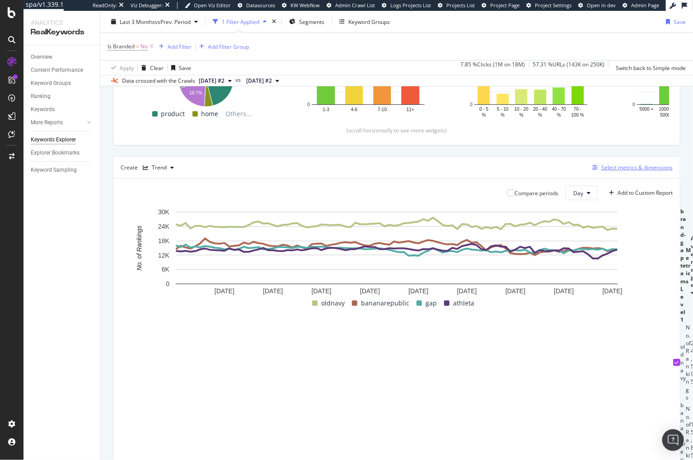
click at [610, 166] on div "Select metrics & dimensions" at bounding box center [636, 168] width 71 height 8
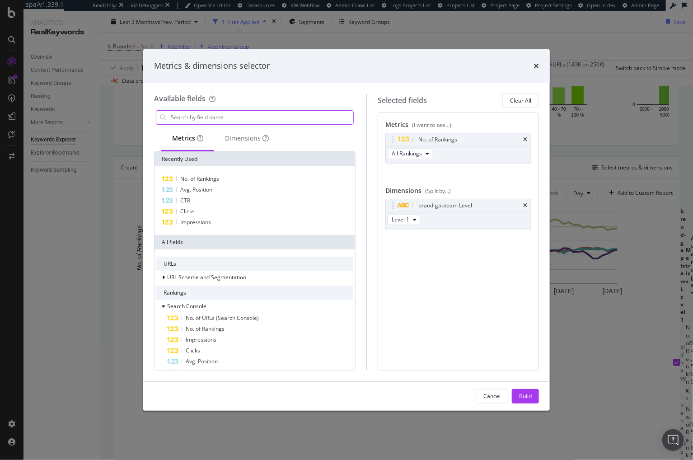
drag, startPoint x: 524, startPoint y: 137, endPoint x: 279, endPoint y: 117, distance: 246.6
click at [523, 137] on icon "times" at bounding box center [525, 139] width 4 height 5
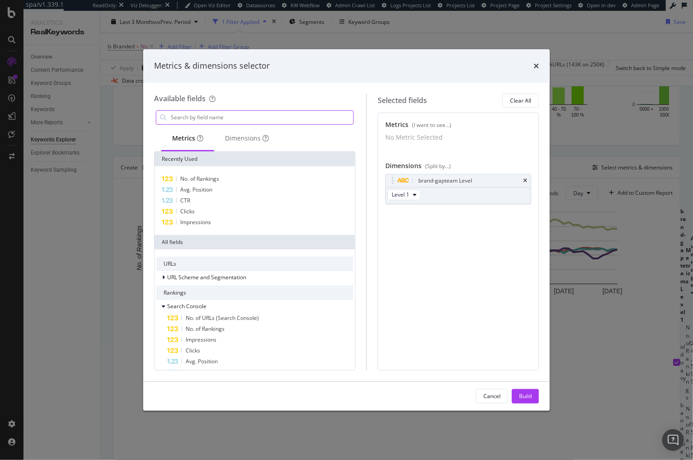
click at [225, 123] on input "modal" at bounding box center [261, 118] width 183 height 14
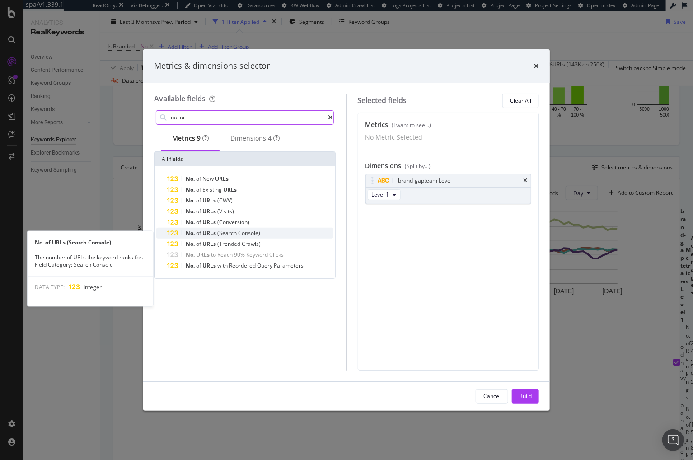
type input "no. url"
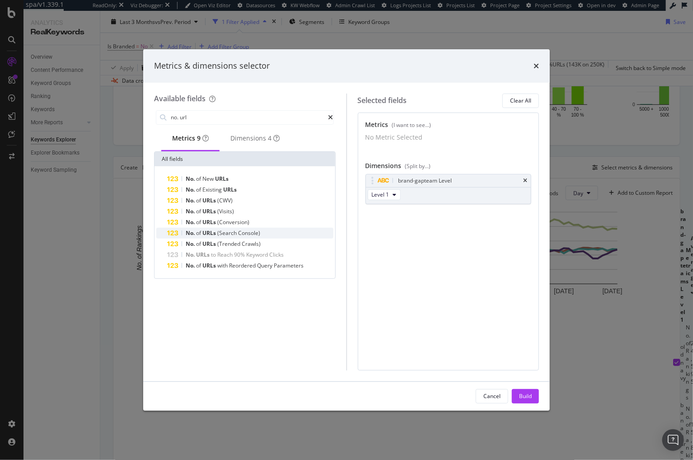
click at [244, 237] on span "Console)" at bounding box center [249, 233] width 22 height 8
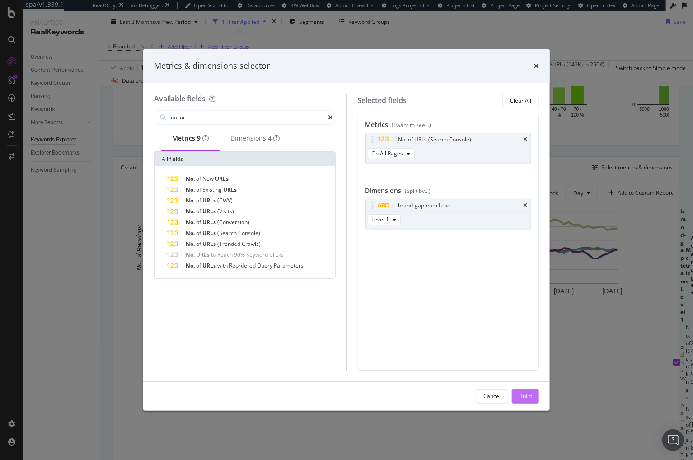
click at [528, 399] on div "Build" at bounding box center [525, 396] width 13 height 8
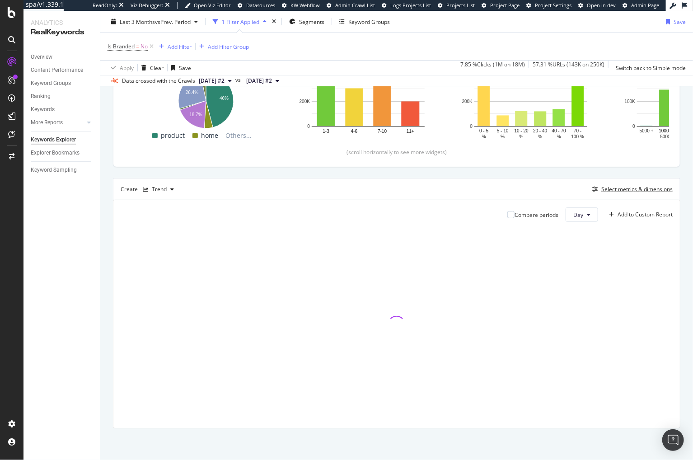
scroll to position [154, 0]
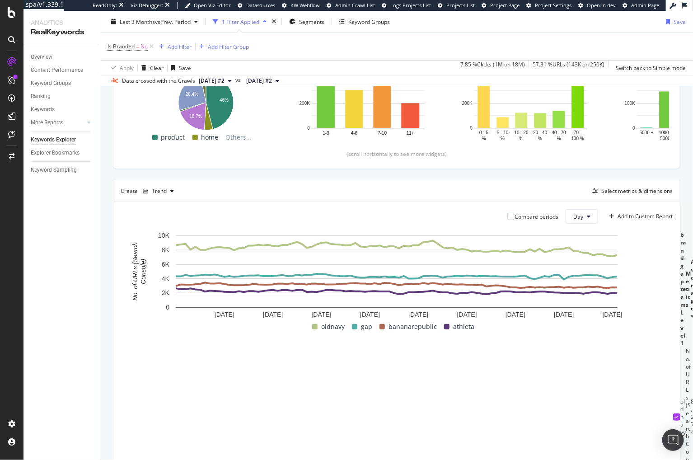
click at [405, 173] on div "Top Charts Clicks By pagetype Level 1 By: pagetype Level 1 Hold CMD (⌘) while c…" at bounding box center [396, 268] width 567 height 574
click at [433, 173] on div "Top Charts Clicks By pagetype Level 1 By: pagetype Level 1 Hold CMD (⌘) while c…" at bounding box center [396, 268] width 567 height 574
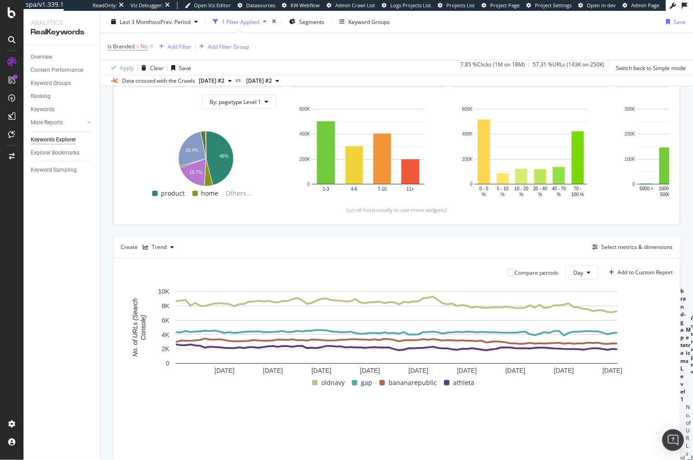
scroll to position [0, 0]
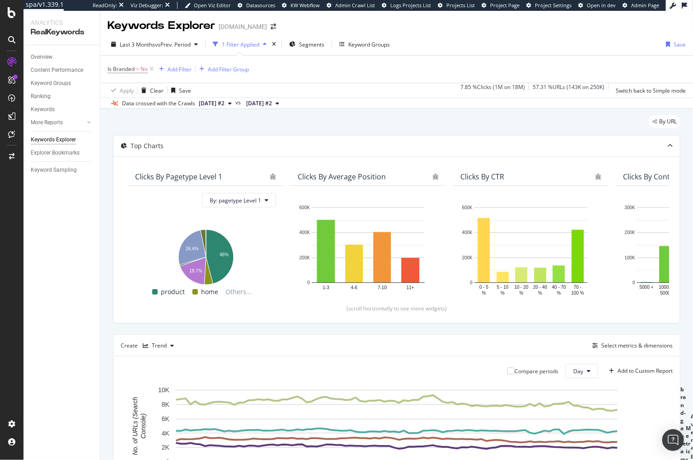
drag, startPoint x: 346, startPoint y: 119, endPoint x: 344, endPoint y: 123, distance: 4.7
click at [346, 118] on div "By URL" at bounding box center [396, 125] width 567 height 20
